Goal: Book appointment/travel/reservation

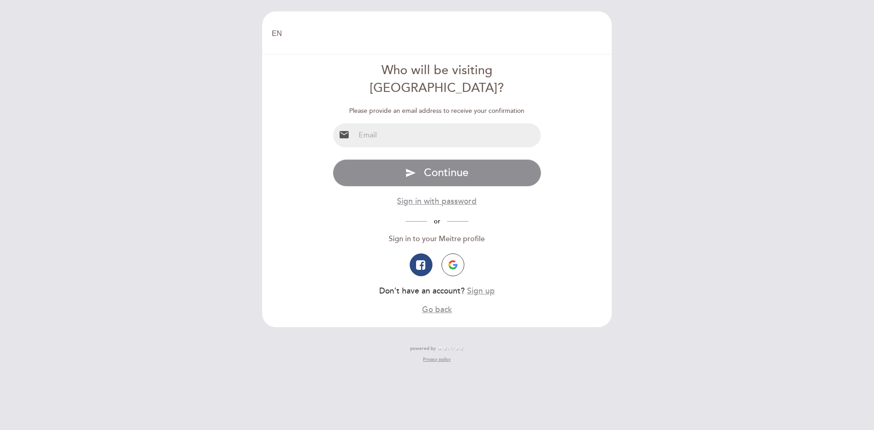
click at [431, 123] on input "email" at bounding box center [448, 135] width 186 height 24
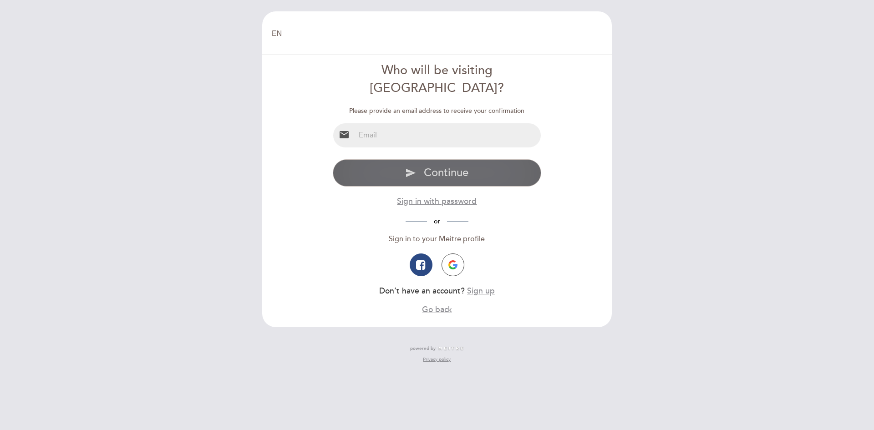
type input "[EMAIL_ADDRESS][DOMAIN_NAME]"
click at [411, 159] on button "send Continue" at bounding box center [437, 172] width 209 height 27
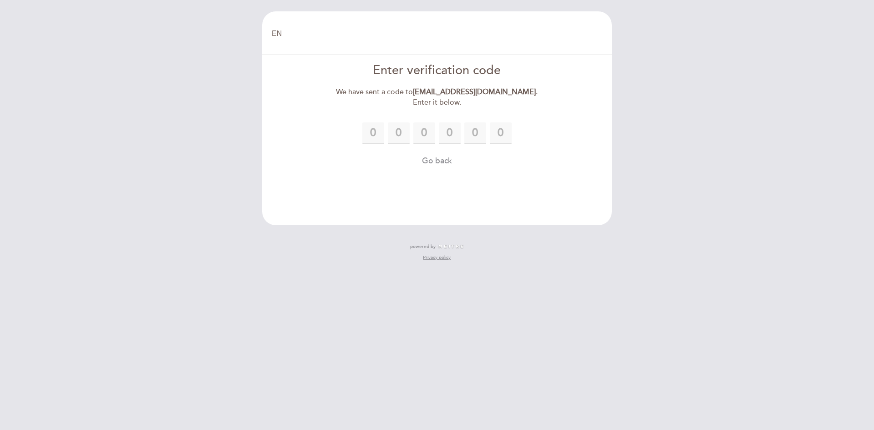
type input "6"
type input "4"
type input "3"
type input "1"
type input "9"
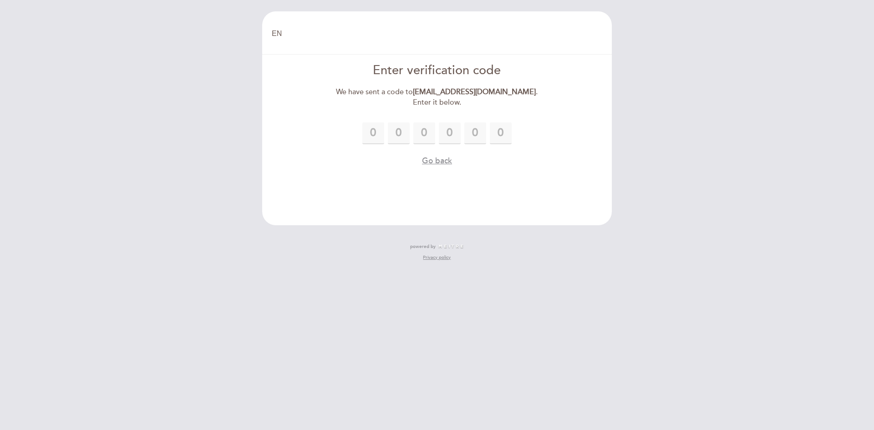
type input "1"
